Goal: Subscribe to service/newsletter

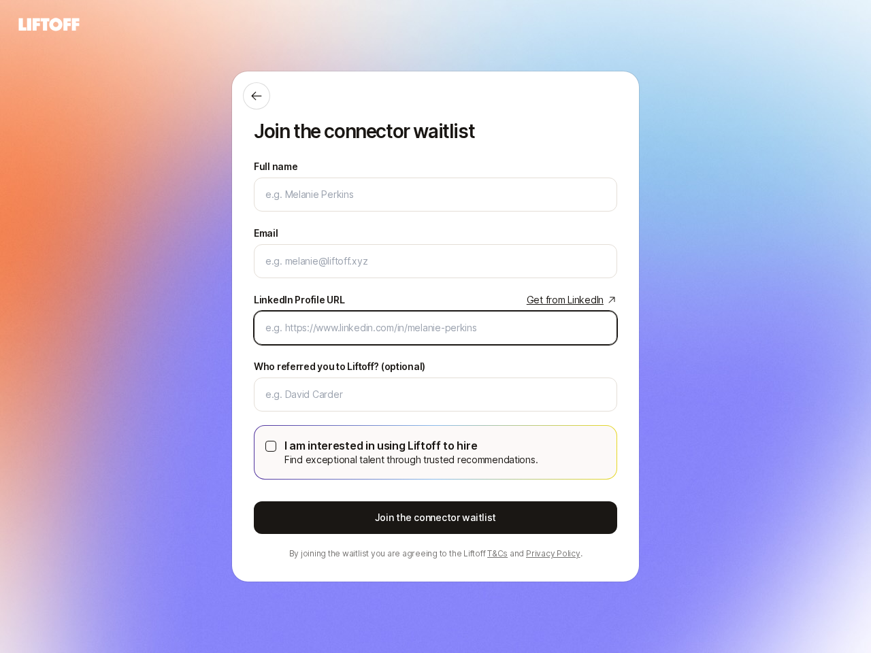
click at [436, 327] on input "LinkedIn Profile URL Get from LinkedIn" at bounding box center [435, 328] width 340 height 16
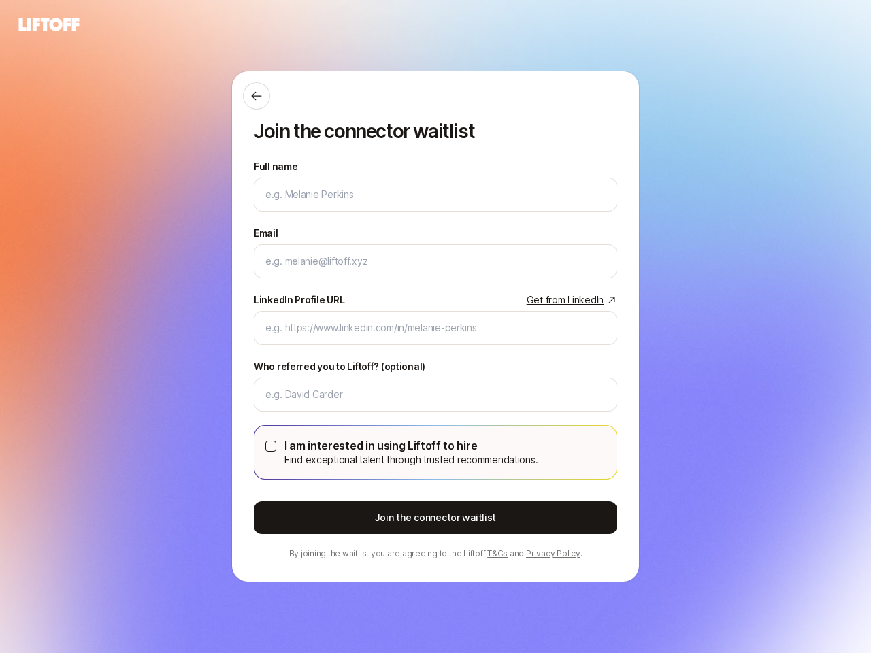
click at [257, 96] on icon at bounding box center [256, 96] width 10 height 9
click at [436, 453] on div "Join the connector waitlist Full name We'll use as your preferred name. Change …" at bounding box center [435, 326] width 871 height 653
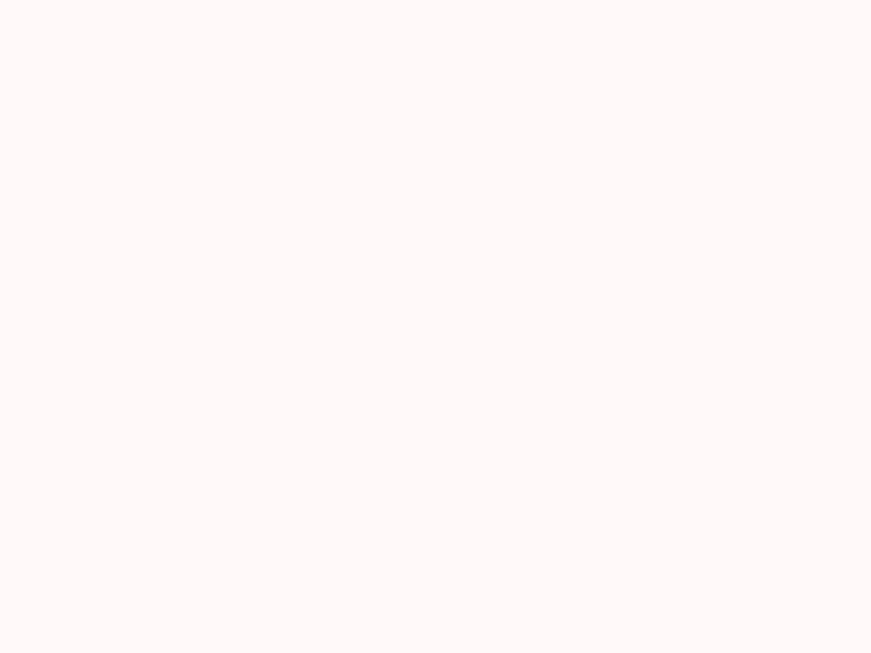
click at [271, 447] on div at bounding box center [435, 326] width 871 height 653
click at [436, 518] on div at bounding box center [435, 326] width 871 height 653
